Goal: Information Seeking & Learning: Learn about a topic

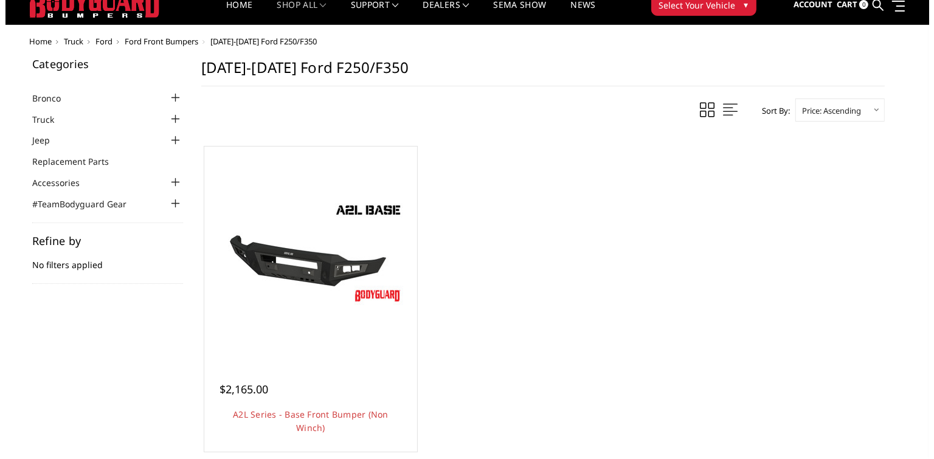
scroll to position [61, 0]
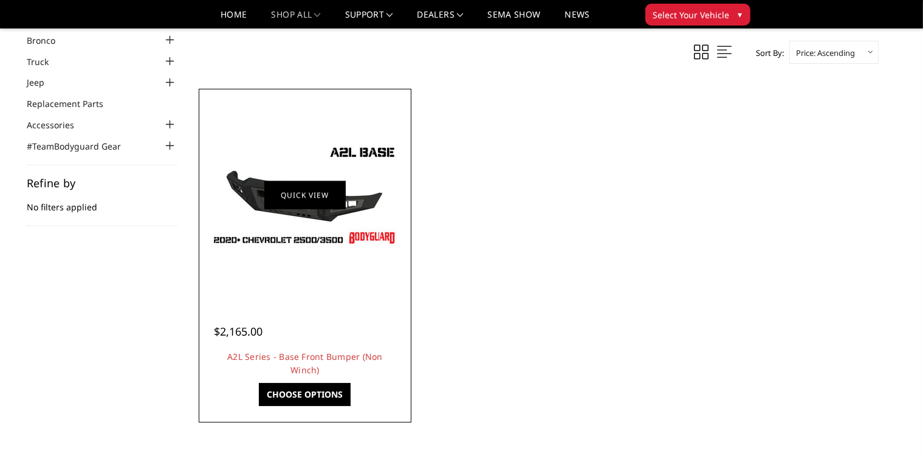
click at [289, 187] on link "Quick view" at bounding box center [304, 195] width 81 height 29
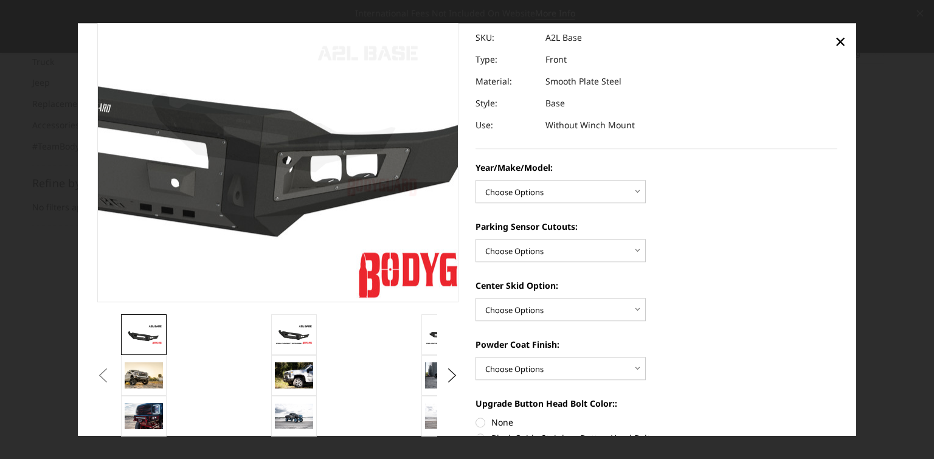
scroll to position [122, 0]
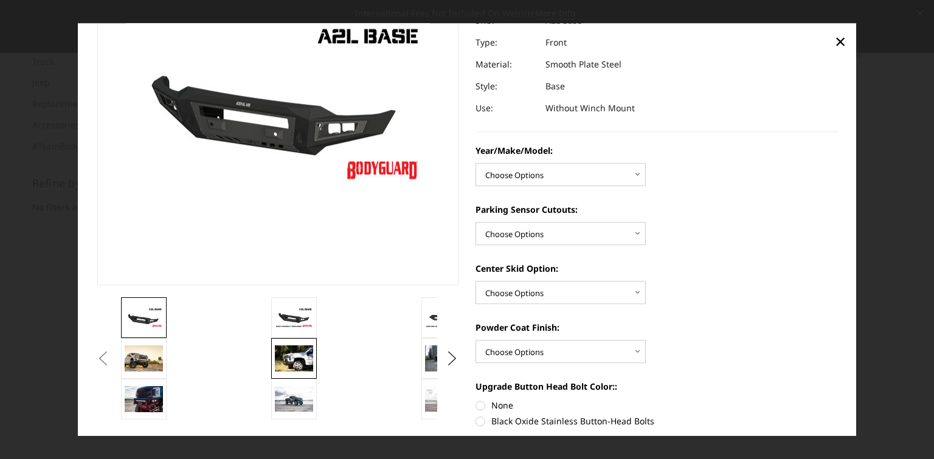
click at [296, 361] on img at bounding box center [294, 359] width 38 height 26
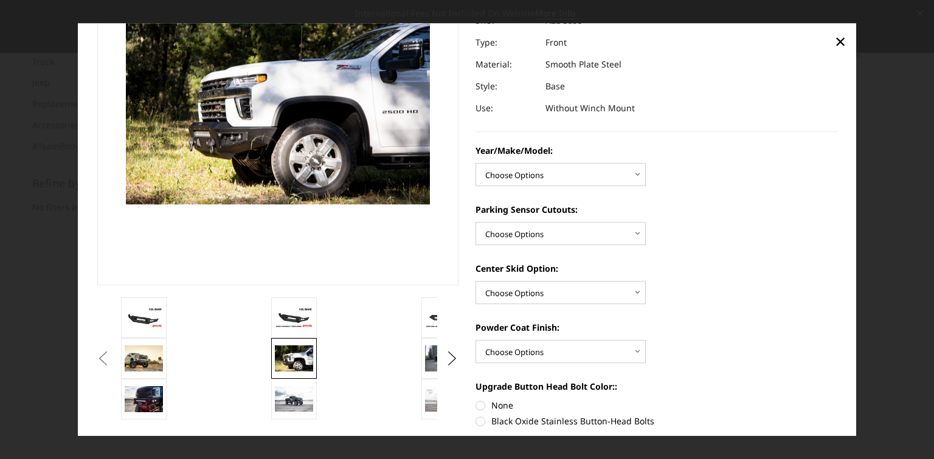
scroll to position [105, 0]
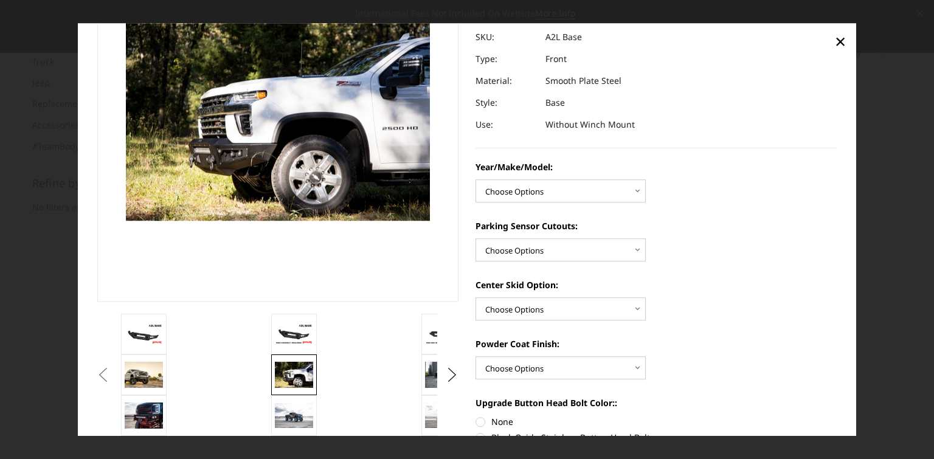
click at [112, 382] on button "Previous" at bounding box center [103, 375] width 18 height 18
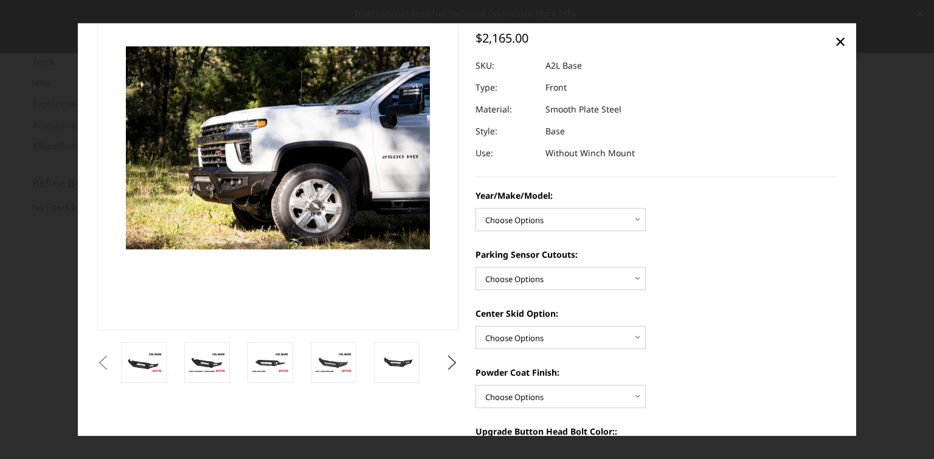
scroll to position [44, 0]
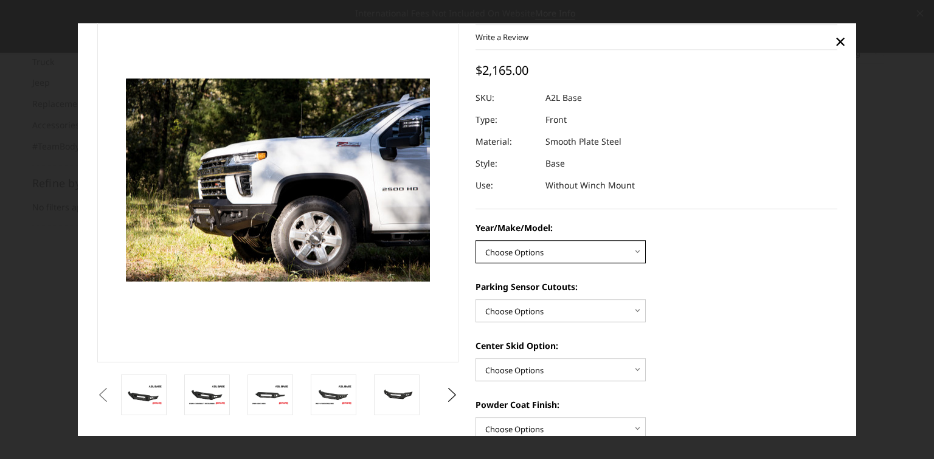
click at [578, 249] on select "Choose Options Chevrolet 15-19 2500/3500 Chevrolet 19-21 1500 Chevrolet 15-20 C…" at bounding box center [560, 251] width 170 height 23
select select "4336"
click at [475, 240] on select "Choose Options Chevrolet 15-19 2500/3500 Chevrolet 19-21 1500 Chevrolet 15-20 C…" at bounding box center [560, 251] width 170 height 23
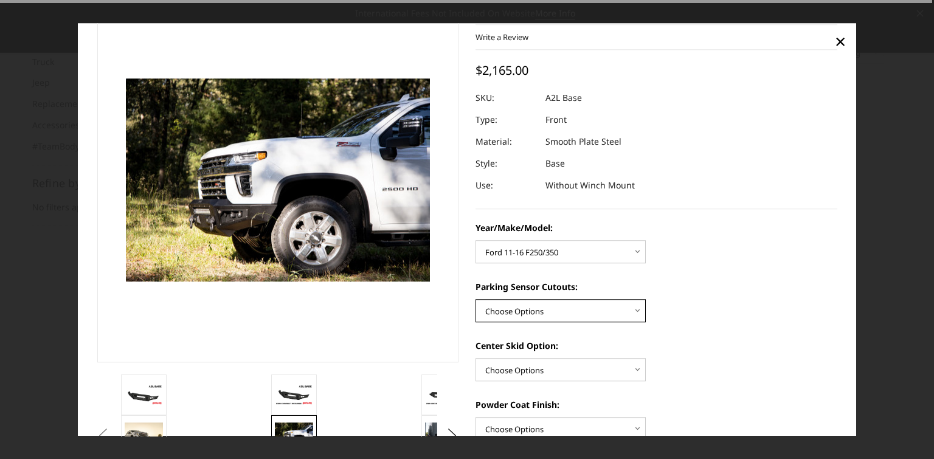
click at [551, 311] on select "Choose Options Yes - With Parking Sensor Cutouts No - Without Parking Sensor Cu…" at bounding box center [560, 310] width 170 height 23
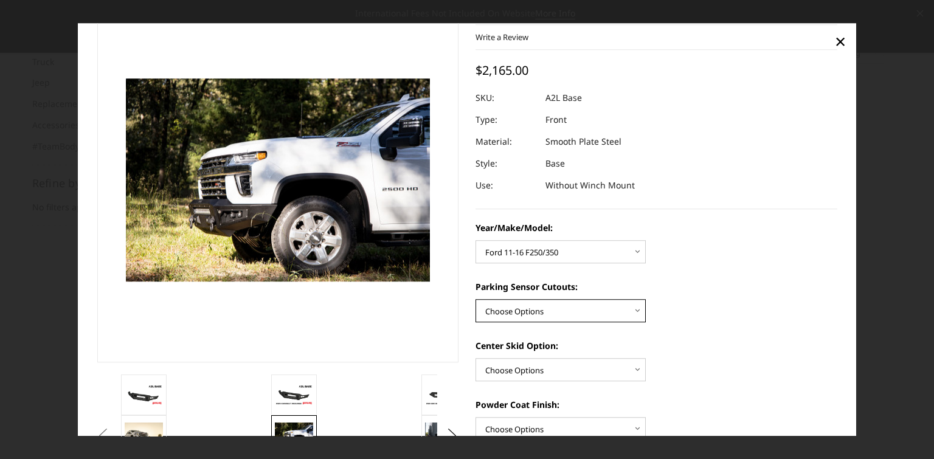
select select "4329"
click at [475, 299] on select "Choose Options Yes - With Parking Sensor Cutouts No - Without Parking Sensor Cu…" at bounding box center [560, 310] width 170 height 23
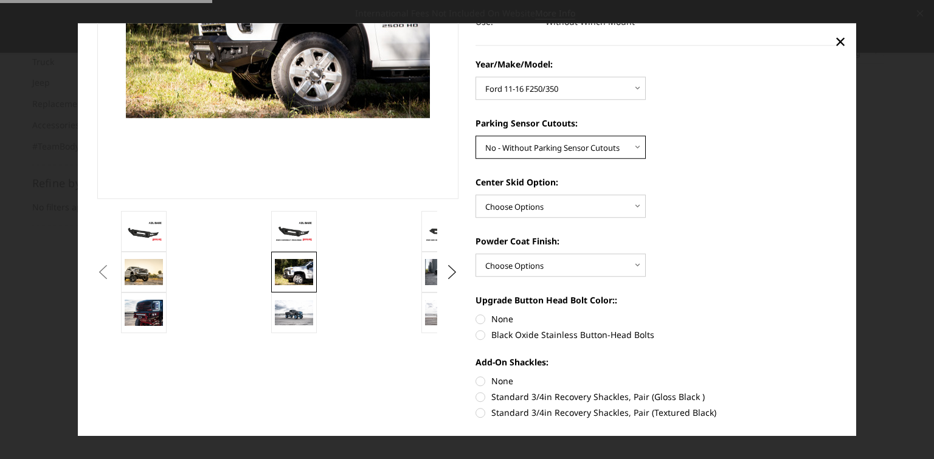
scroll to position [227, 0]
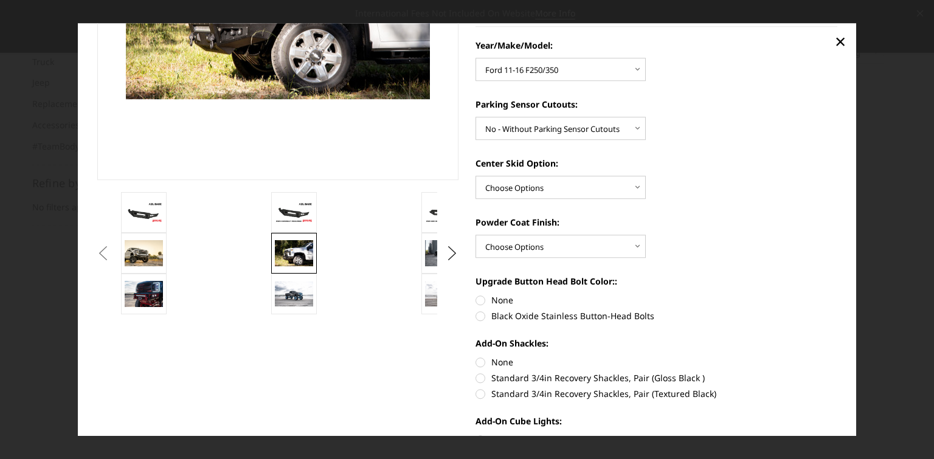
click at [112, 259] on button "Previous" at bounding box center [103, 253] width 18 height 18
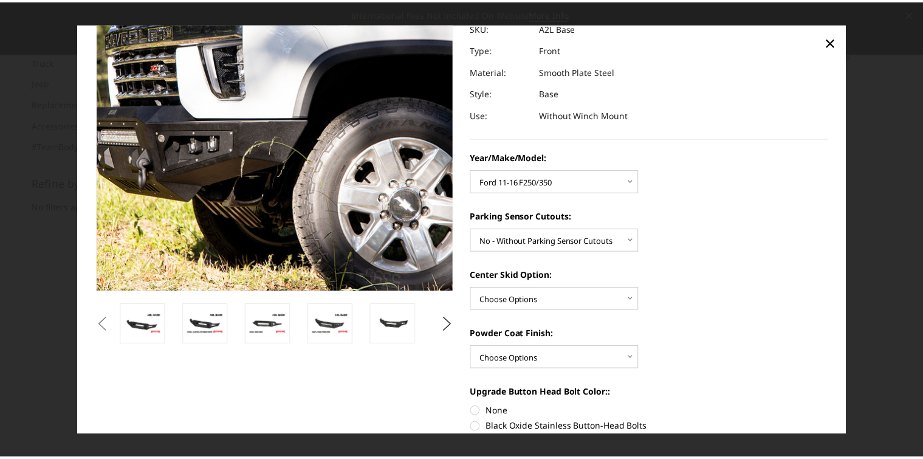
scroll to position [0, 0]
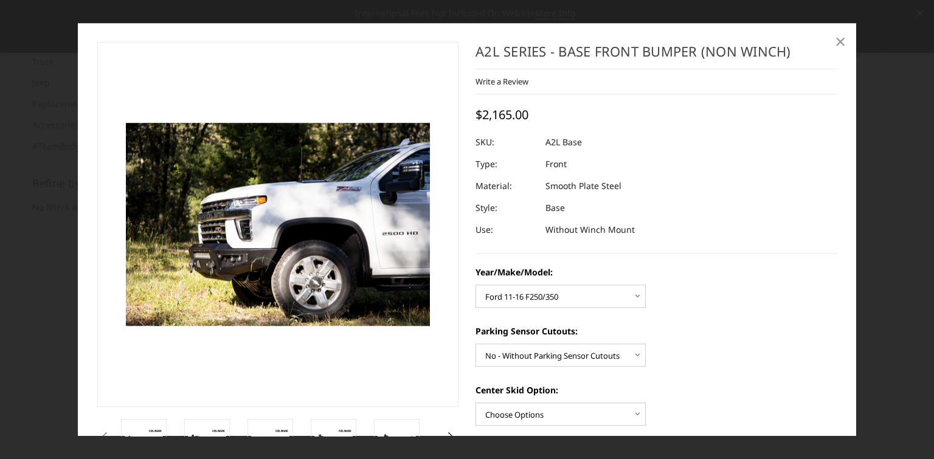
click at [838, 36] on span "×" at bounding box center [840, 41] width 11 height 26
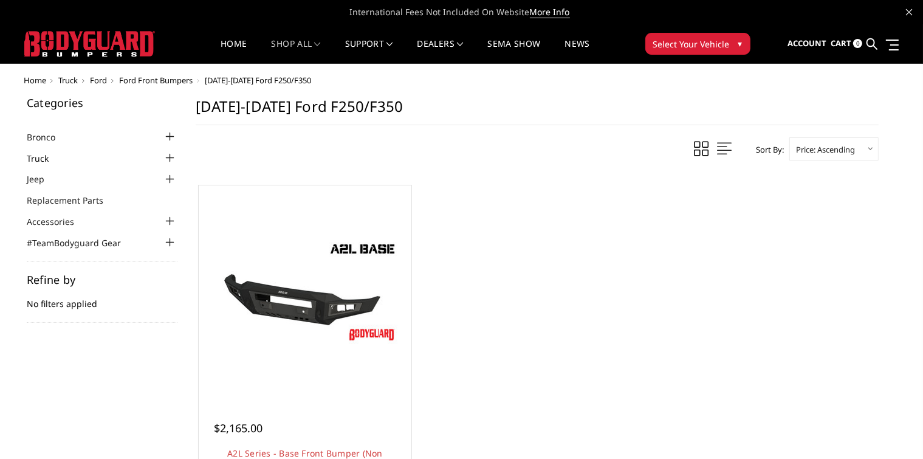
click at [46, 155] on link "Truck" at bounding box center [45, 158] width 37 height 13
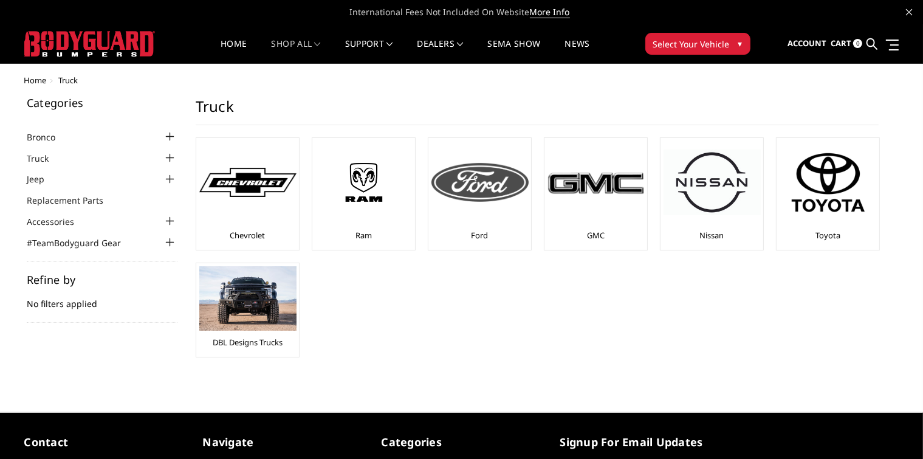
click at [472, 188] on img at bounding box center [480, 182] width 97 height 39
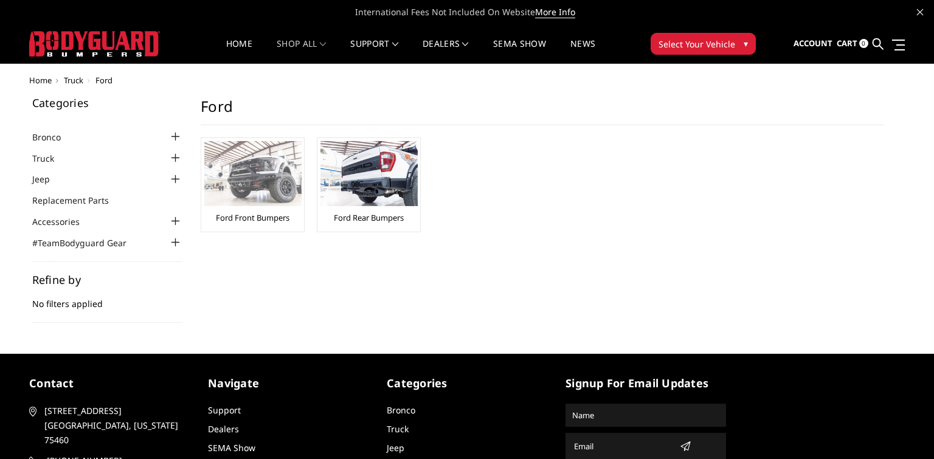
click at [258, 173] on img at bounding box center [252, 173] width 97 height 65
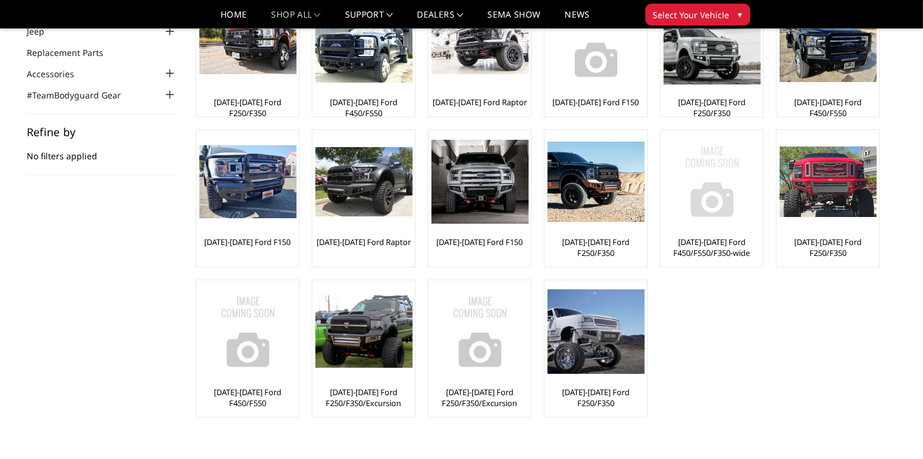
scroll to position [182, 0]
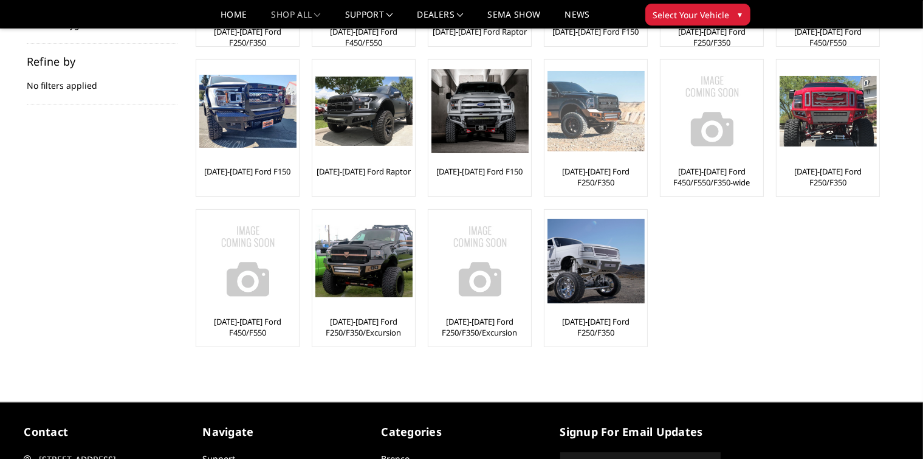
click at [591, 125] on img at bounding box center [596, 111] width 97 height 80
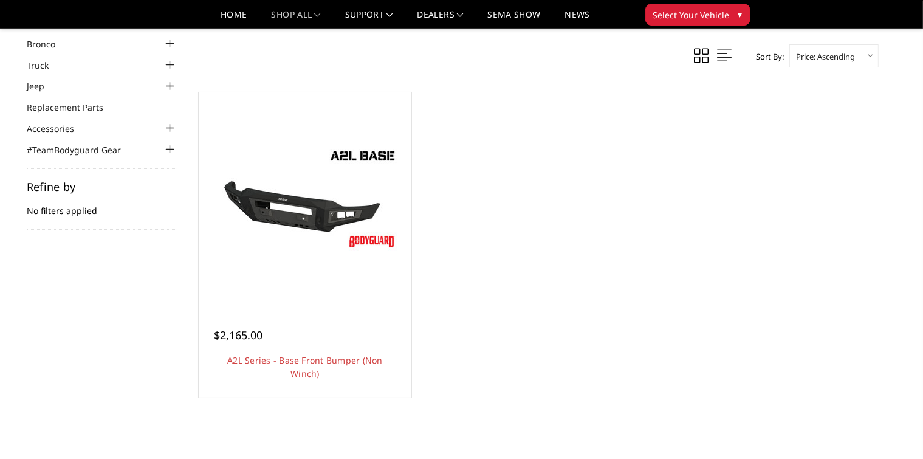
scroll to position [182, 0]
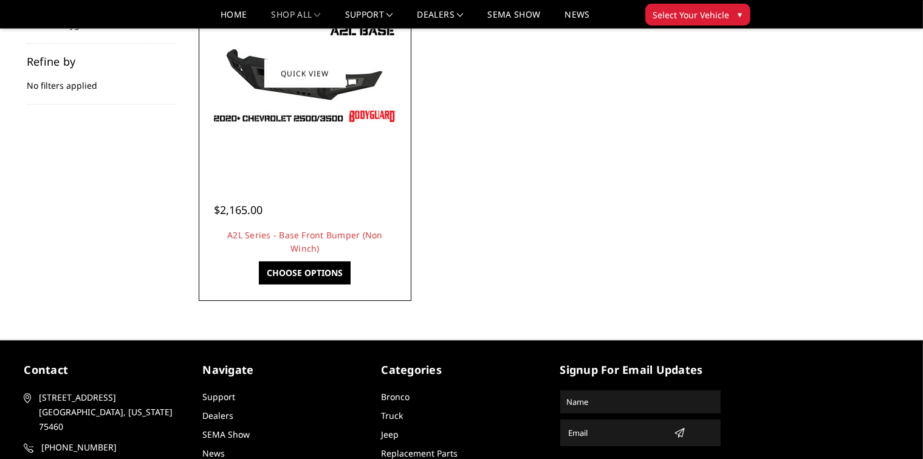
click at [329, 123] on img at bounding box center [305, 73] width 195 height 109
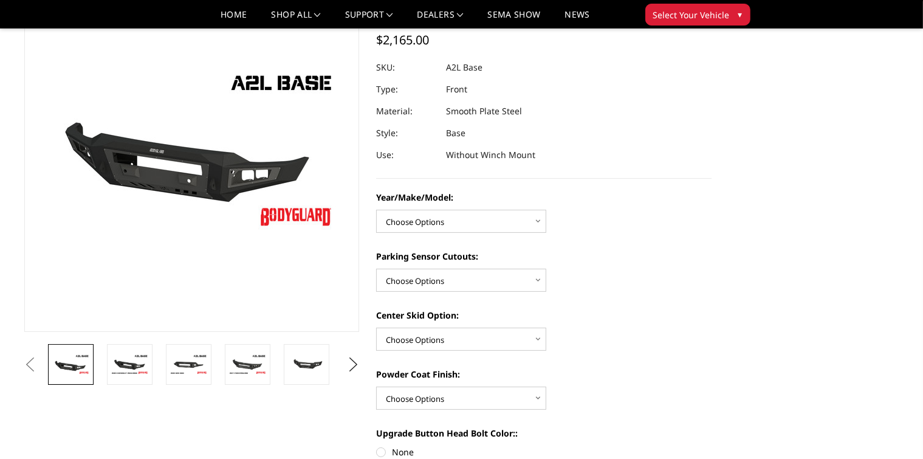
scroll to position [122, 0]
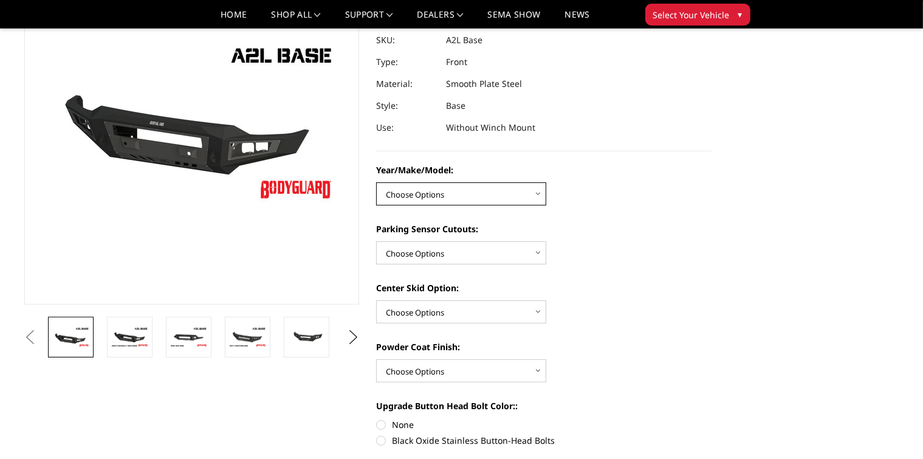
click at [457, 196] on select "Choose Options Chevrolet 15-19 2500/3500 Chevrolet 19-21 1500 Chevrolet 15-20 C…" at bounding box center [461, 193] width 170 height 23
select select "4336"
click at [376, 182] on select "Choose Options Chevrolet 15-19 2500/3500 Chevrolet 19-21 1500 Chevrolet 15-20 C…" at bounding box center [461, 193] width 170 height 23
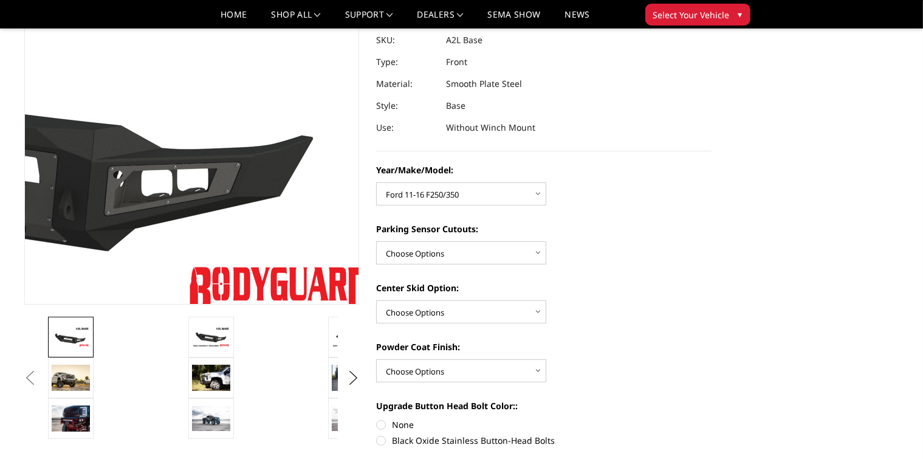
click at [328, 145] on img at bounding box center [12, 118] width 778 height 438
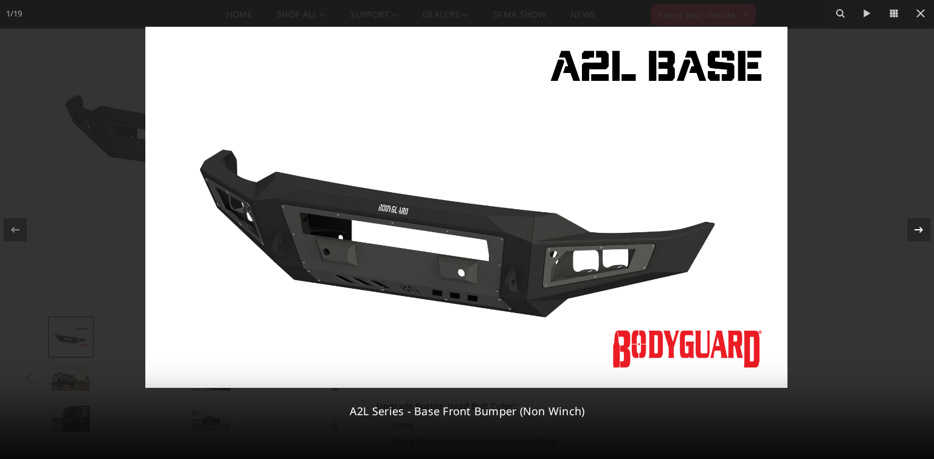
click at [923, 226] on icon at bounding box center [918, 230] width 15 height 15
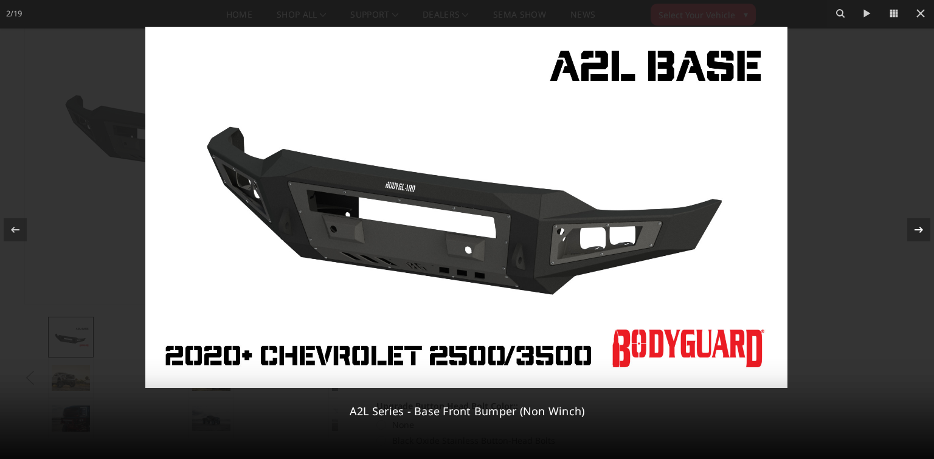
click at [923, 226] on icon at bounding box center [918, 230] width 15 height 15
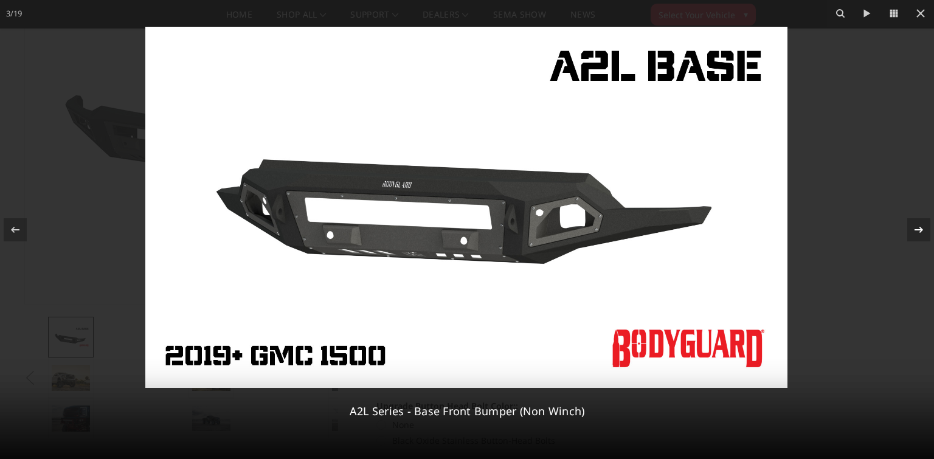
click at [923, 226] on icon at bounding box center [918, 230] width 15 height 15
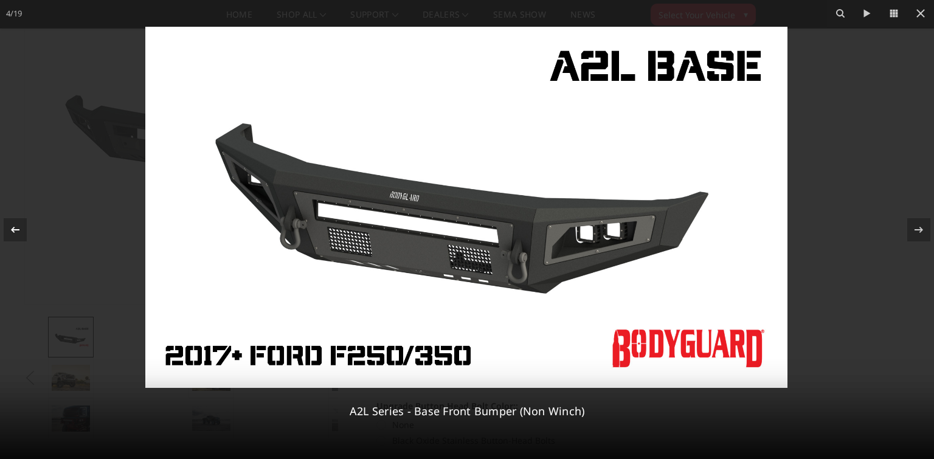
click at [15, 226] on icon at bounding box center [15, 230] width 15 height 15
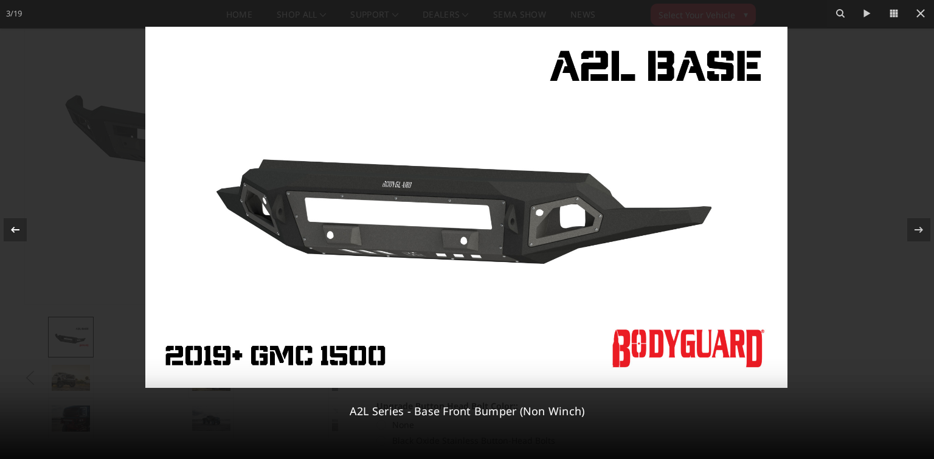
click at [15, 226] on icon at bounding box center [15, 230] width 15 height 15
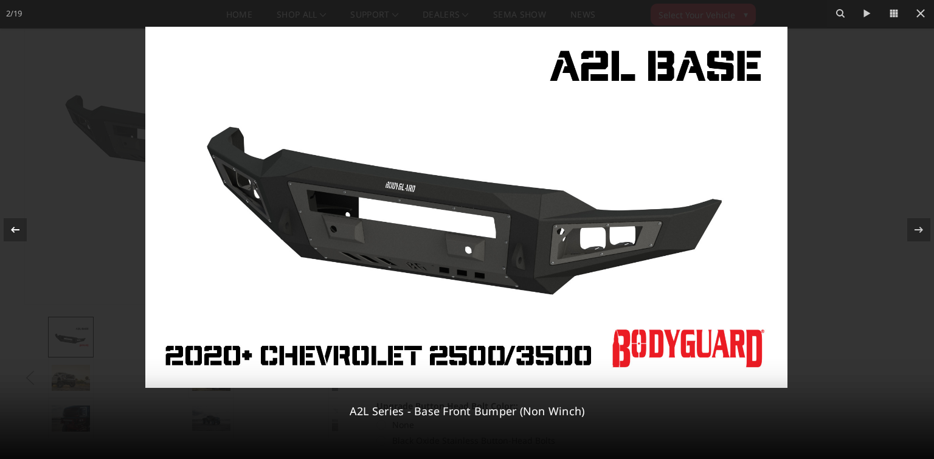
click at [15, 226] on icon at bounding box center [15, 230] width 15 height 15
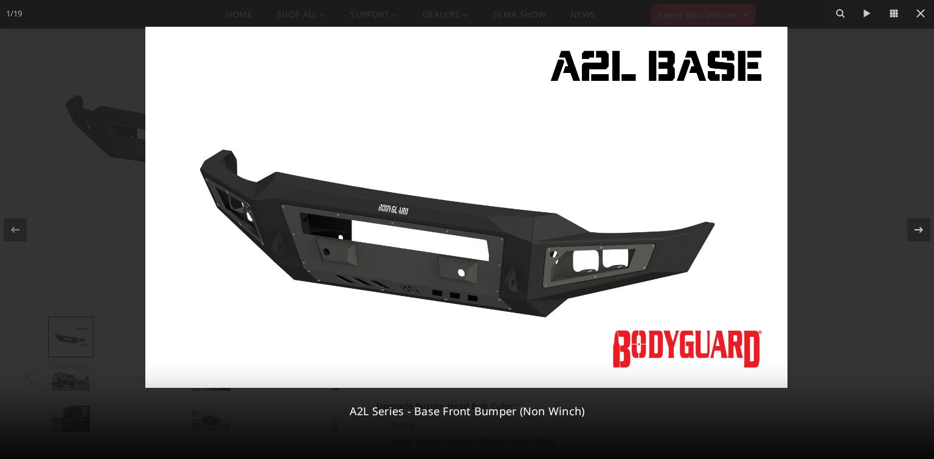
click at [15, 226] on icon at bounding box center [15, 230] width 15 height 15
click at [917, 225] on icon at bounding box center [918, 230] width 15 height 15
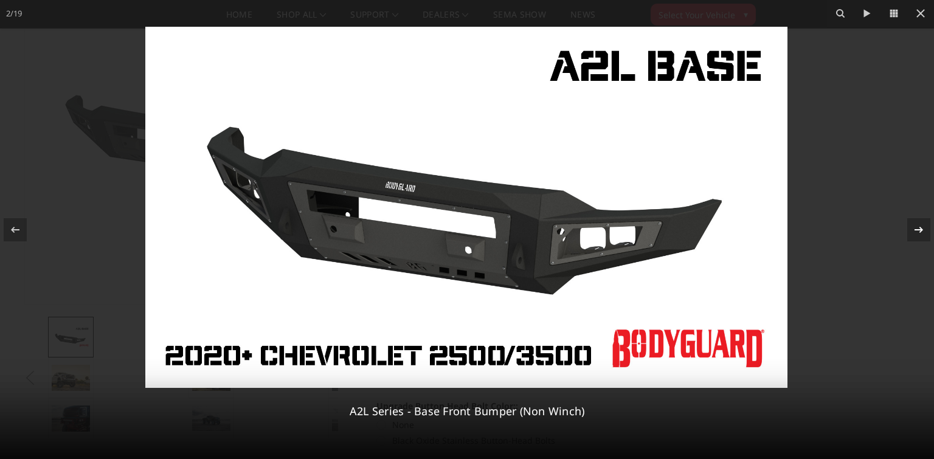
click at [917, 226] on icon at bounding box center [918, 230] width 15 height 15
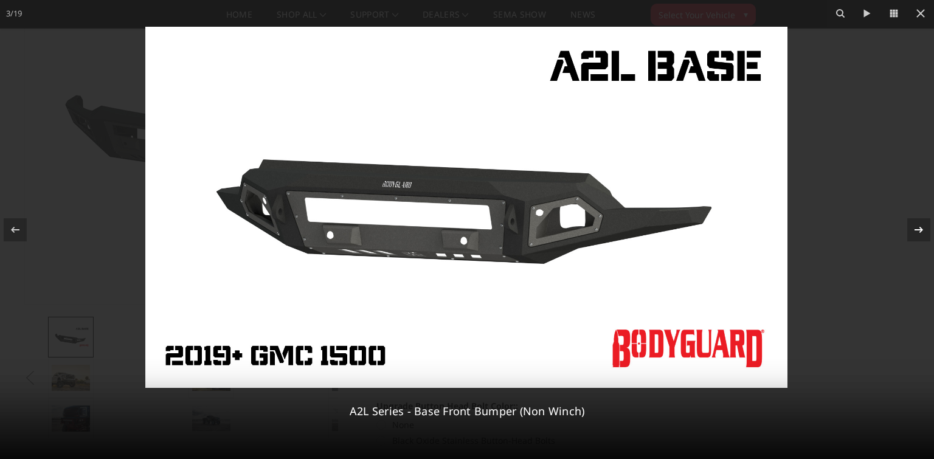
click at [918, 226] on icon at bounding box center [918, 230] width 15 height 15
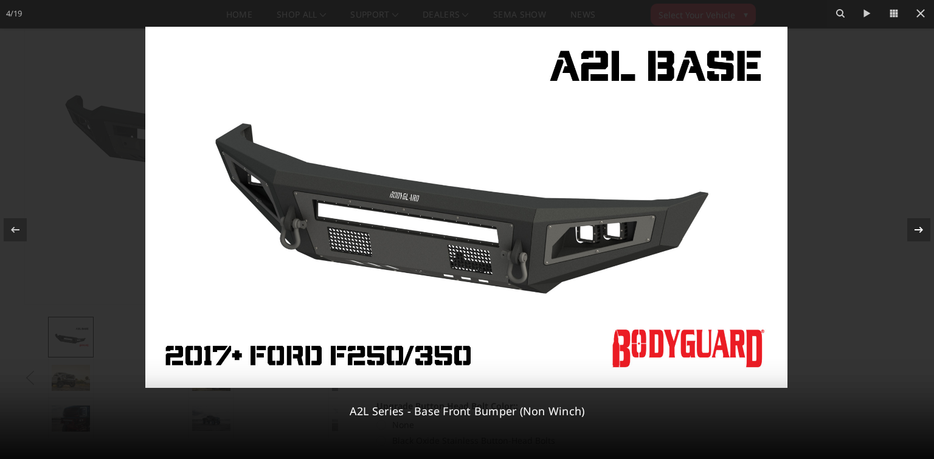
click at [918, 226] on icon at bounding box center [918, 230] width 15 height 15
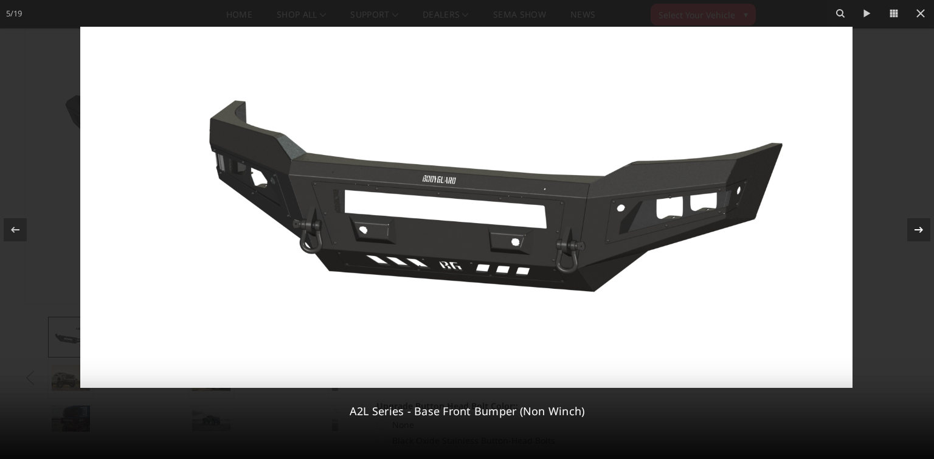
click at [918, 226] on icon at bounding box center [918, 230] width 15 height 15
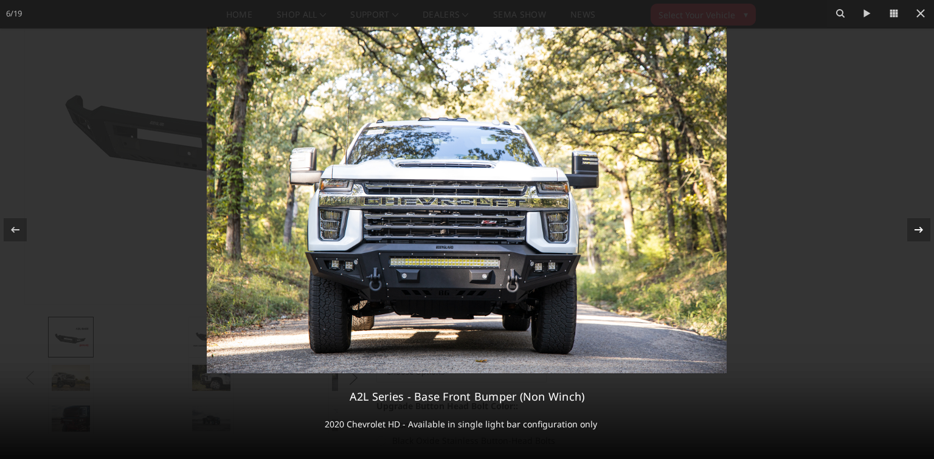
click at [918, 226] on icon at bounding box center [918, 230] width 15 height 15
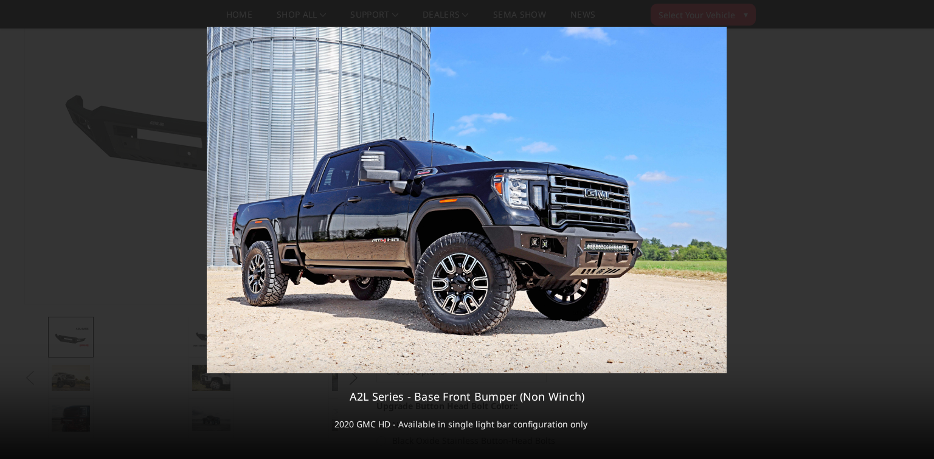
click at [918, 226] on icon at bounding box center [918, 230] width 15 height 15
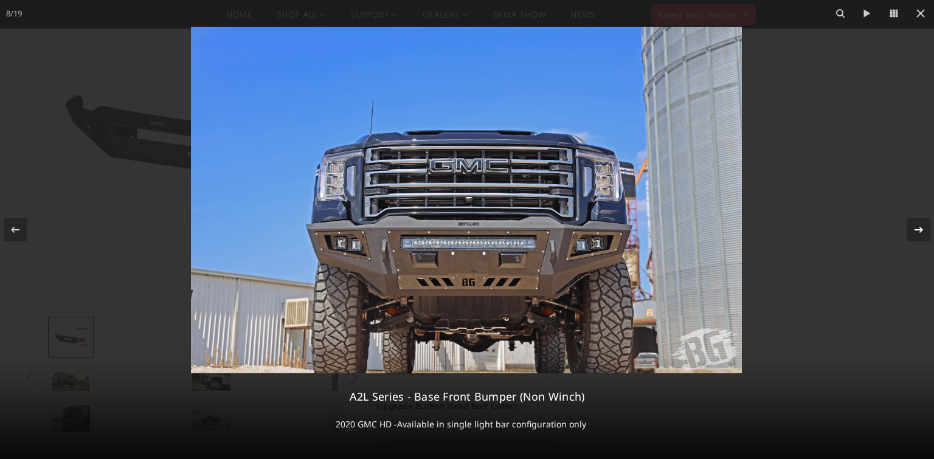
click at [918, 226] on icon at bounding box center [918, 230] width 15 height 15
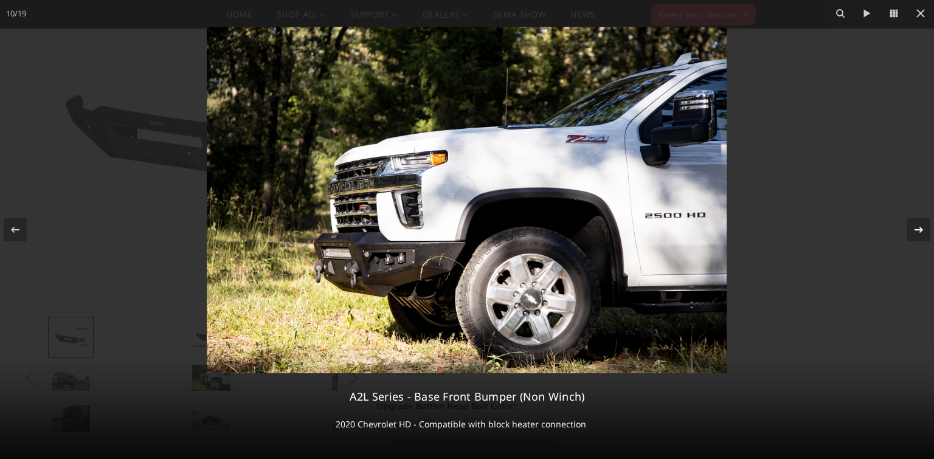
click at [921, 227] on icon at bounding box center [918, 230] width 15 height 15
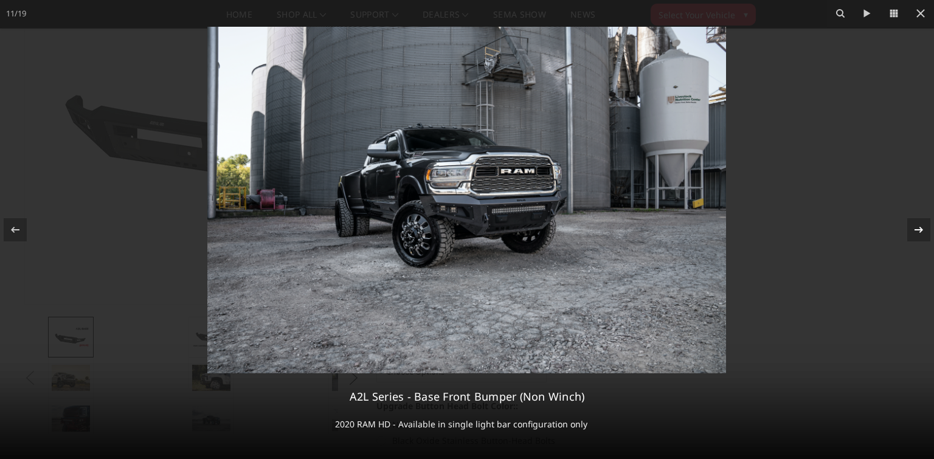
click at [914, 228] on icon at bounding box center [918, 230] width 15 height 15
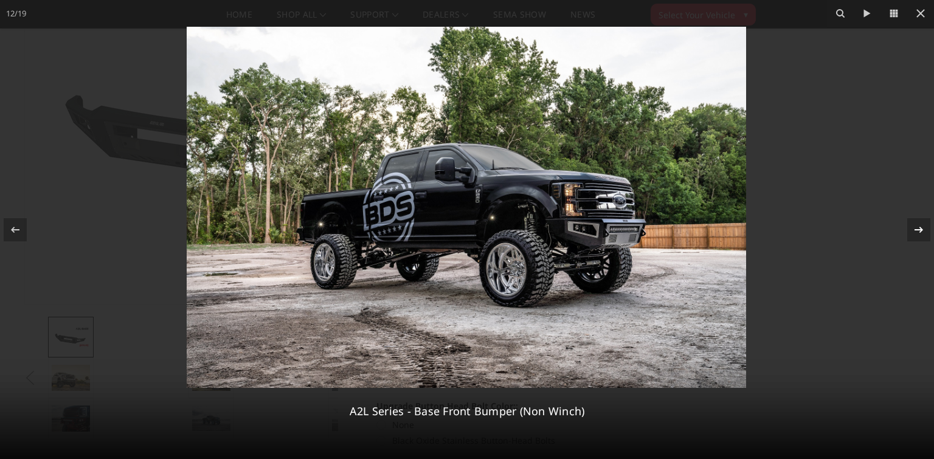
click at [914, 228] on div "12 / 19 A2L Series - Base Front Bumper (Non Winch)" at bounding box center [467, 229] width 934 height 459
click at [916, 229] on icon at bounding box center [918, 230] width 15 height 15
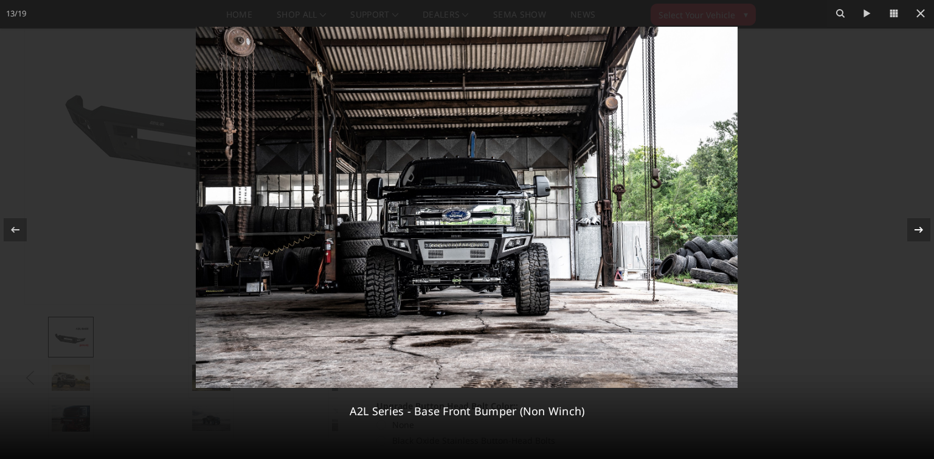
click at [916, 229] on icon at bounding box center [918, 230] width 15 height 15
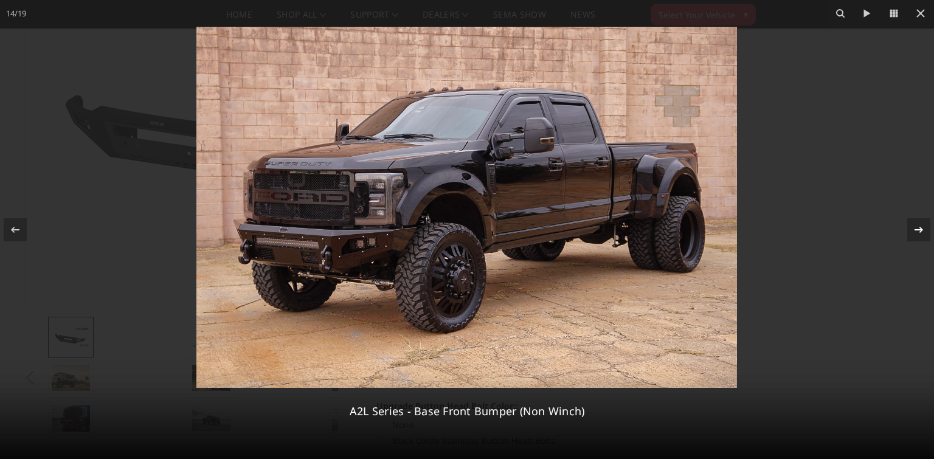
click at [916, 229] on icon at bounding box center [918, 230] width 15 height 15
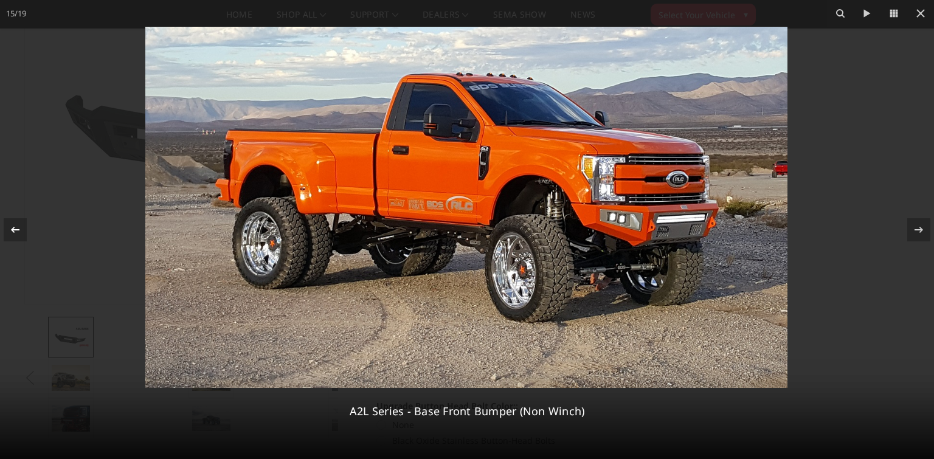
click at [19, 226] on icon at bounding box center [15, 230] width 15 height 15
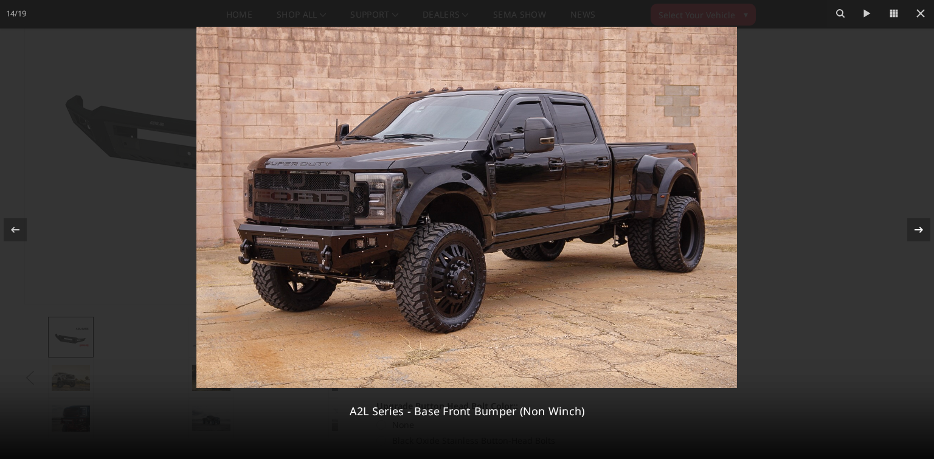
click at [914, 226] on icon at bounding box center [918, 230] width 15 height 15
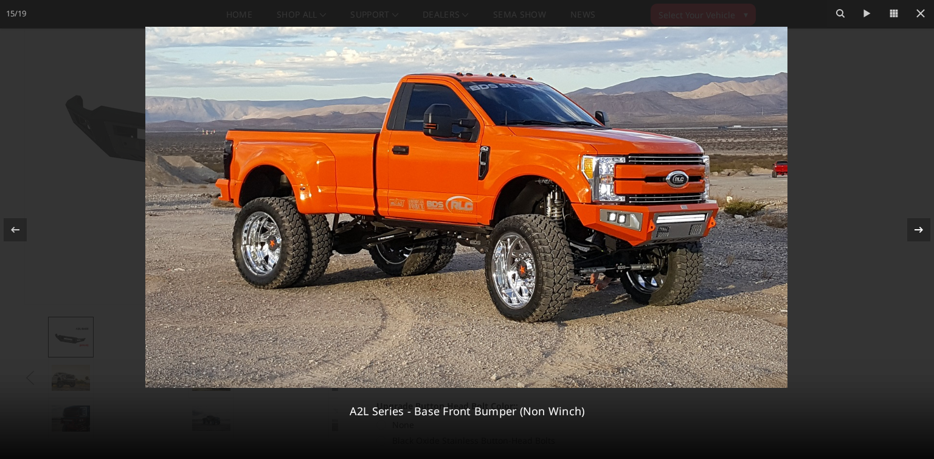
click at [914, 226] on icon at bounding box center [918, 230] width 15 height 15
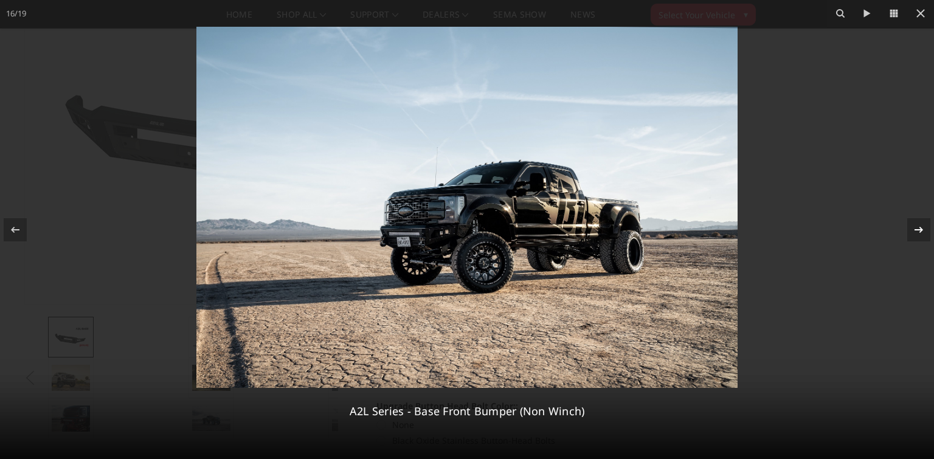
click at [914, 226] on icon at bounding box center [918, 230] width 15 height 15
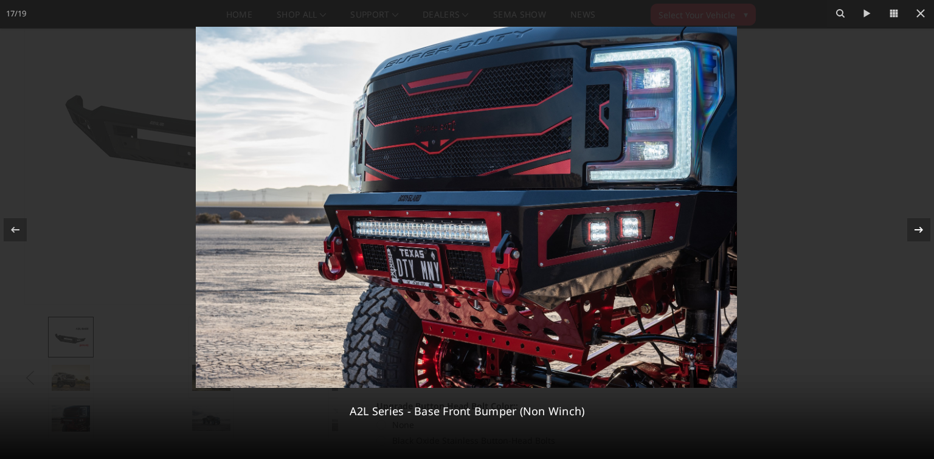
click at [914, 226] on icon at bounding box center [918, 230] width 15 height 15
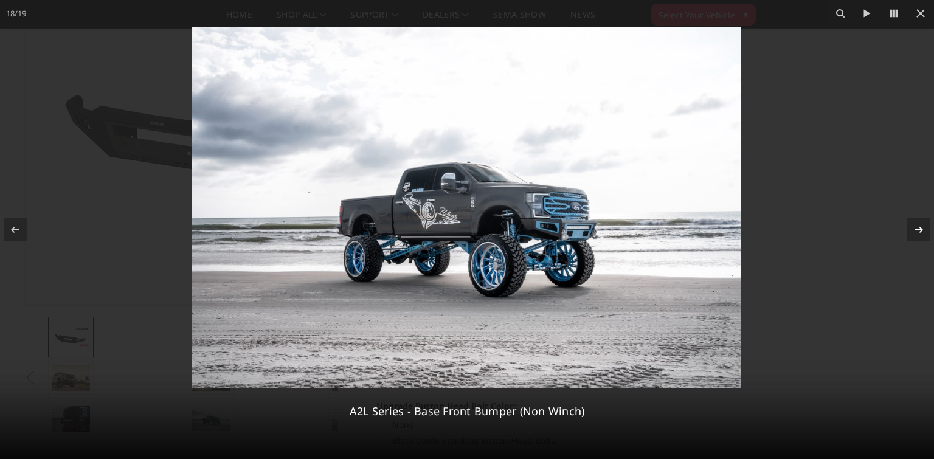
click at [914, 226] on icon at bounding box center [918, 230] width 15 height 15
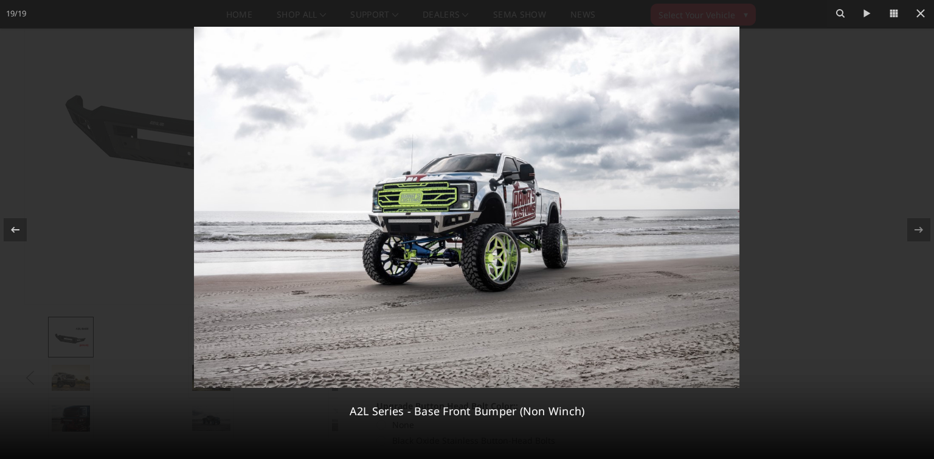
click at [914, 226] on icon at bounding box center [918, 230] width 15 height 15
click at [919, 229] on icon at bounding box center [918, 229] width 9 height 6
click at [923, 9] on icon at bounding box center [920, 13] width 15 height 15
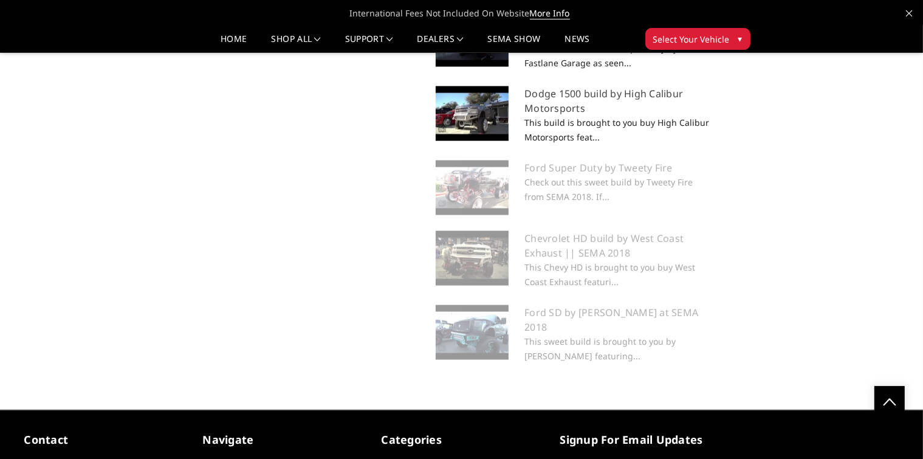
scroll to position [1763, 0]
